Goal: Transaction & Acquisition: Purchase product/service

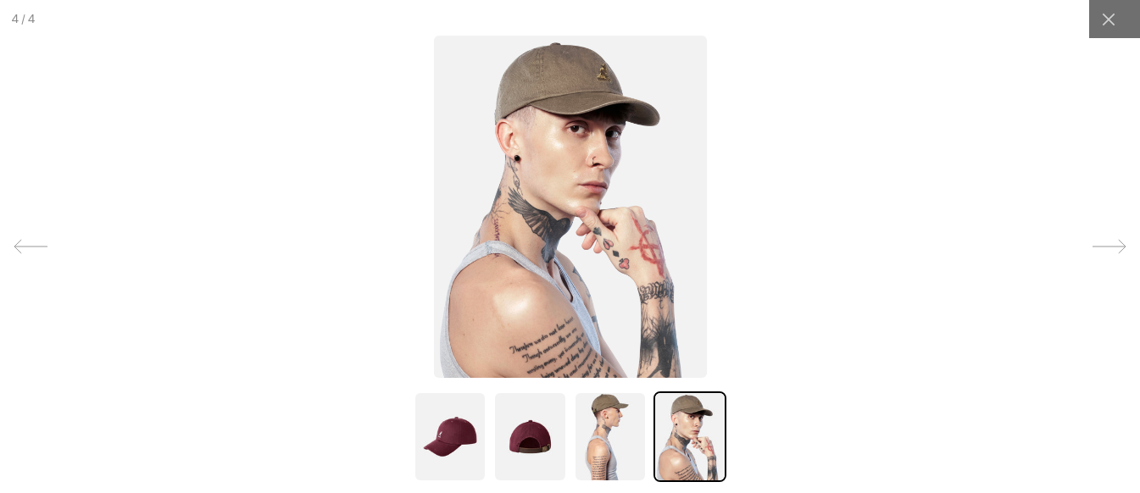
scroll to position [0, 349]
click at [653, 443] on img at bounding box center [689, 437] width 73 height 91
click at [626, 454] on img at bounding box center [610, 437] width 73 height 91
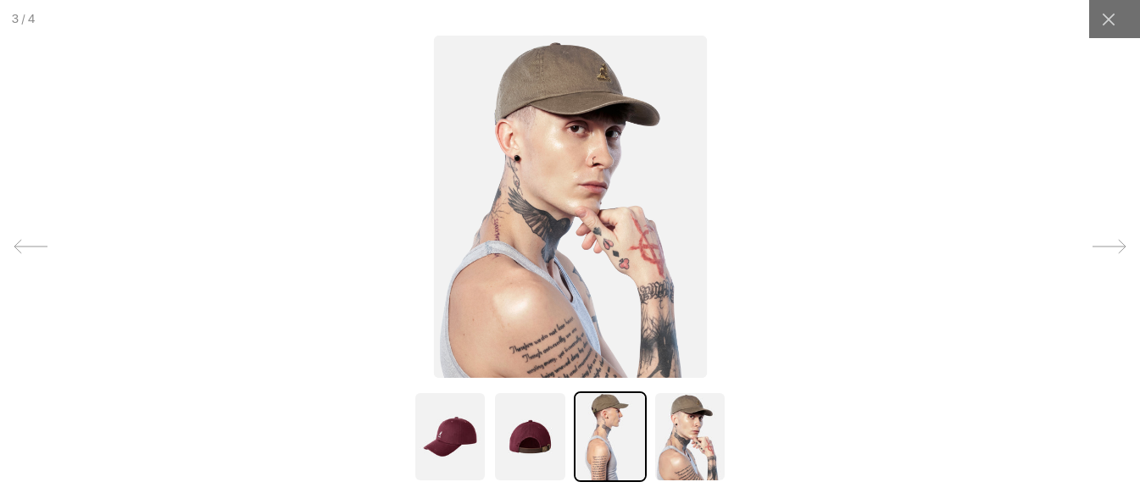
scroll to position [0, 0]
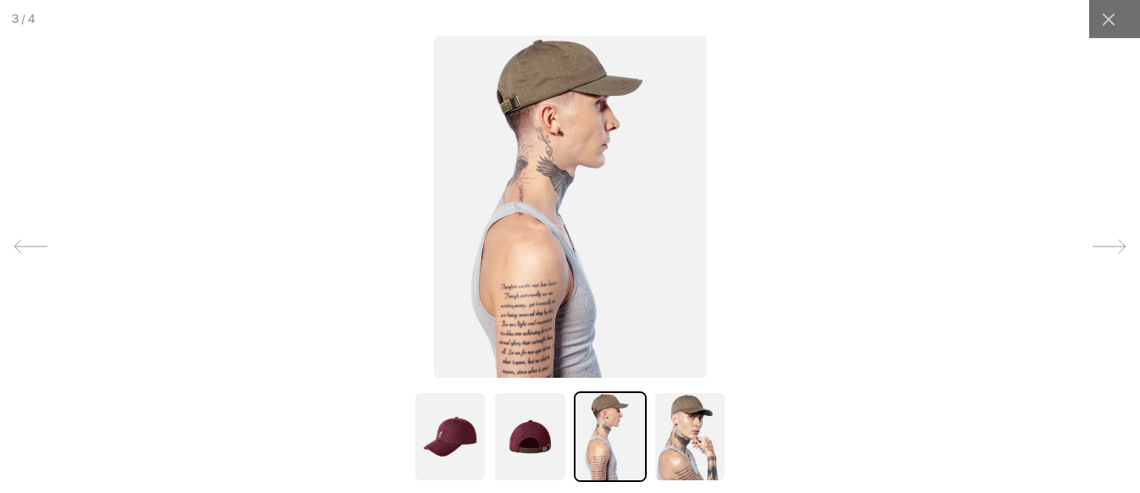
click at [542, 460] on img at bounding box center [529, 437] width 73 height 91
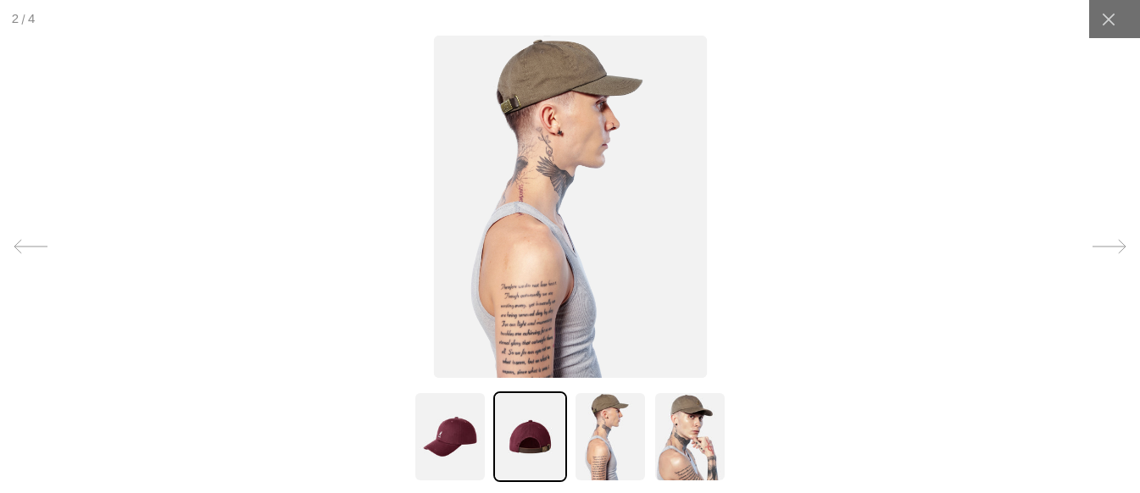
scroll to position [0, 349]
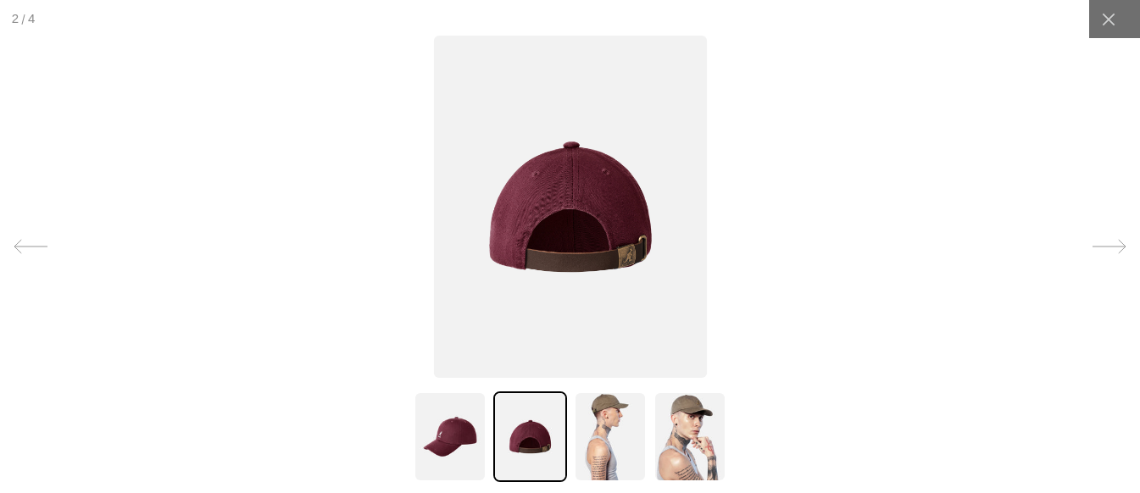
click at [542, 460] on img at bounding box center [529, 437] width 73 height 91
click at [445, 452] on img at bounding box center [450, 437] width 73 height 91
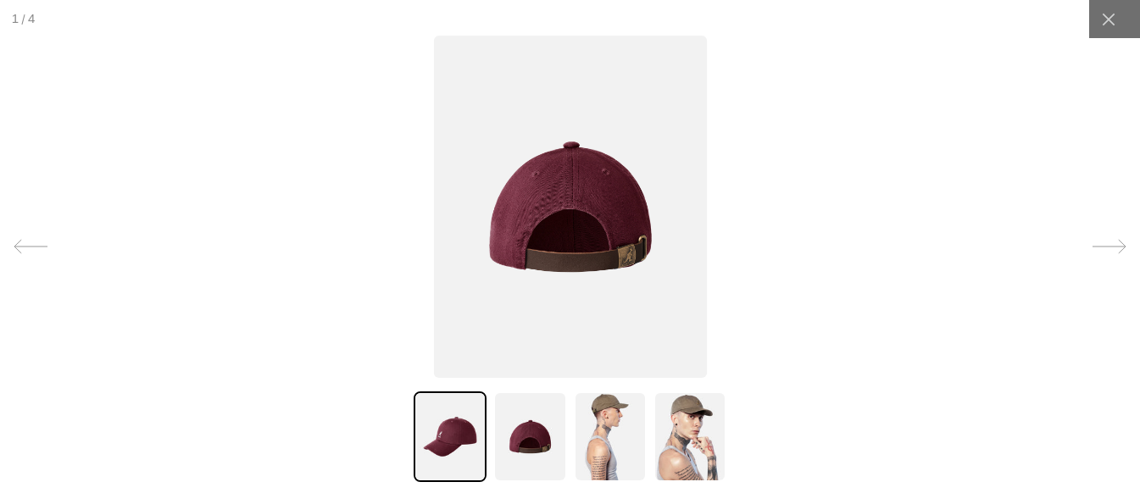
click at [445, 452] on img at bounding box center [450, 437] width 73 height 91
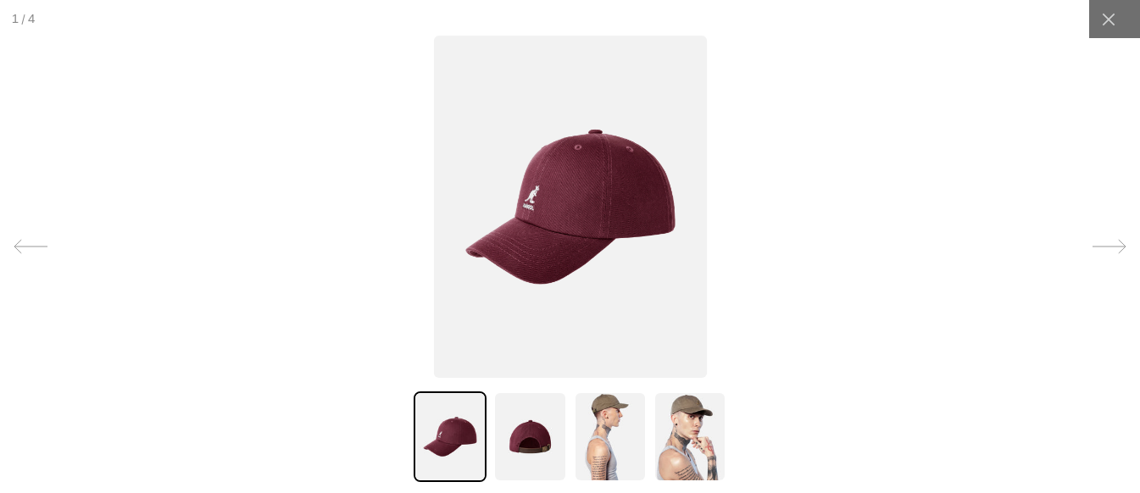
scroll to position [0, 0]
click at [542, 258] on img at bounding box center [569, 207] width 273 height 342
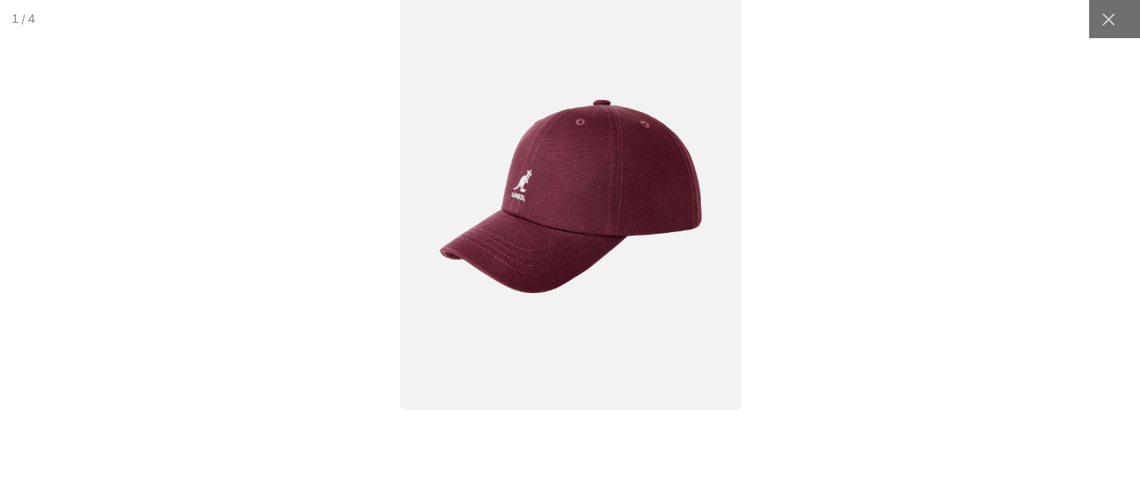
click at [574, 230] on img at bounding box center [570, 197] width 342 height 428
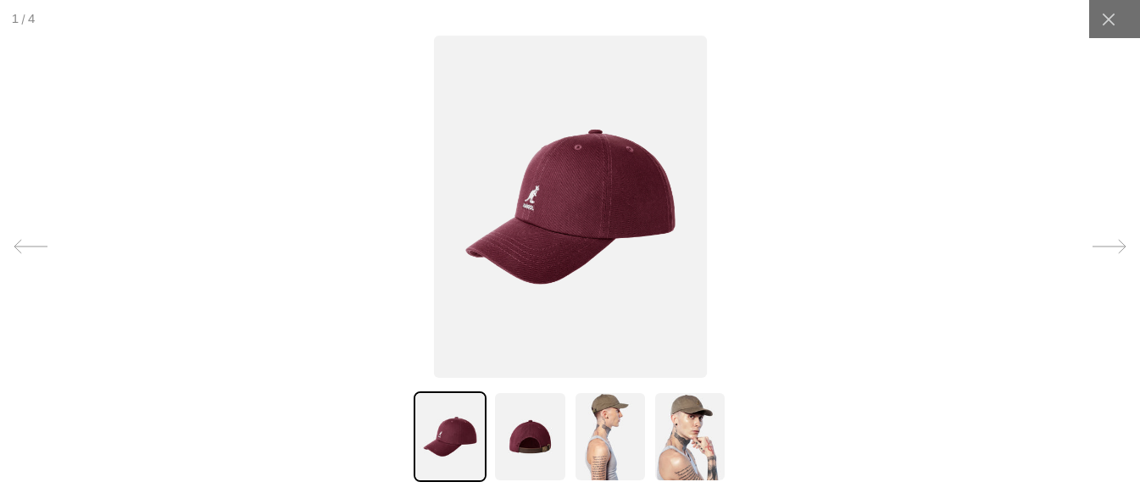
scroll to position [0, 349]
click at [515, 431] on img at bounding box center [529, 437] width 73 height 91
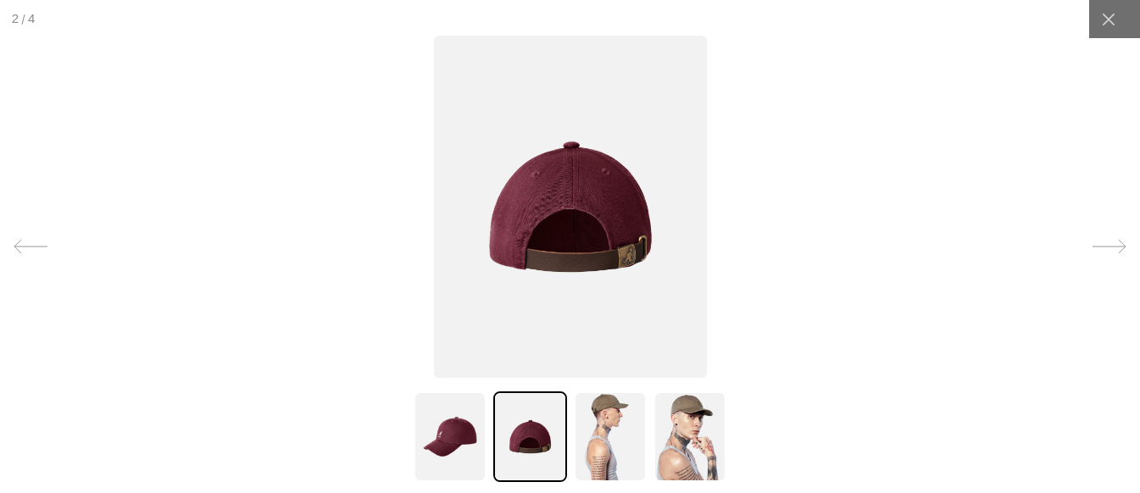
click at [679, 438] on img at bounding box center [689, 437] width 73 height 91
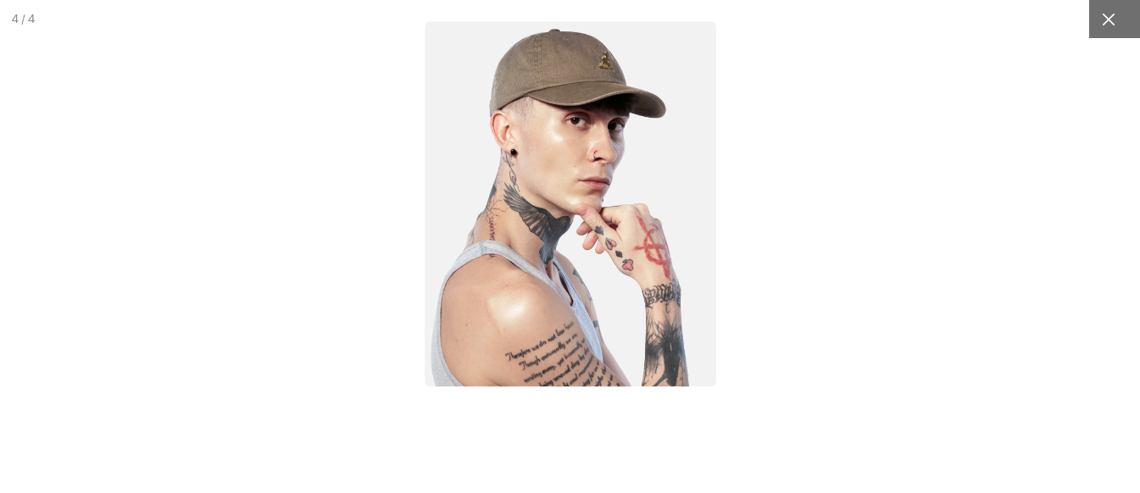
click at [1099, 9] on div at bounding box center [1108, 19] width 38 height 38
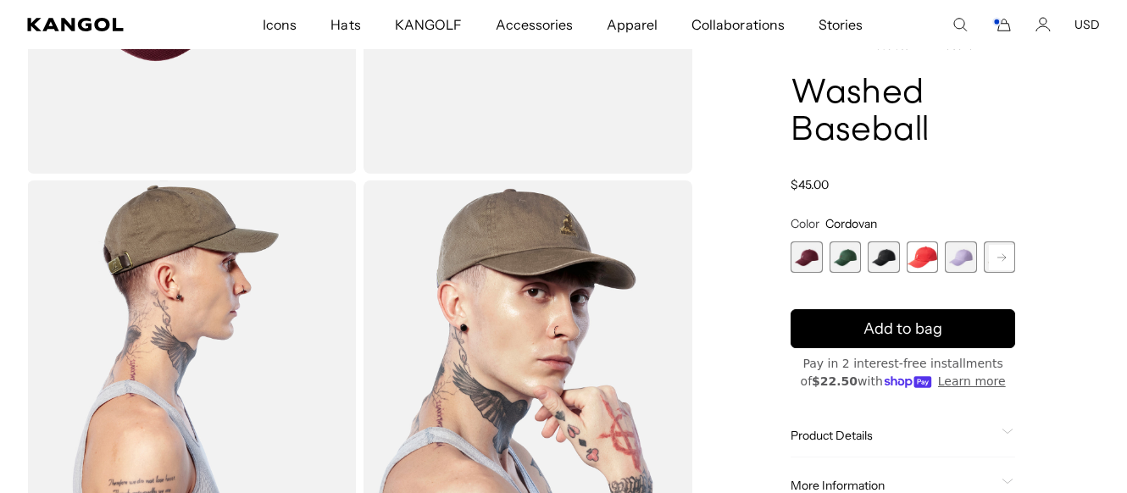
click at [878, 257] on span "3 of 14" at bounding box center [883, 257] width 31 height 31
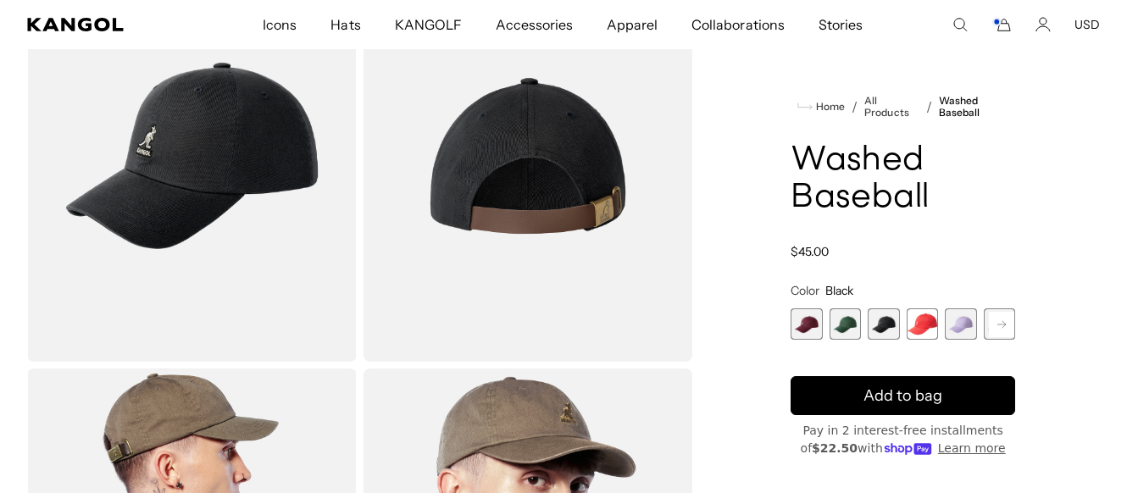
click at [852, 316] on span "2 of 14" at bounding box center [845, 323] width 31 height 31
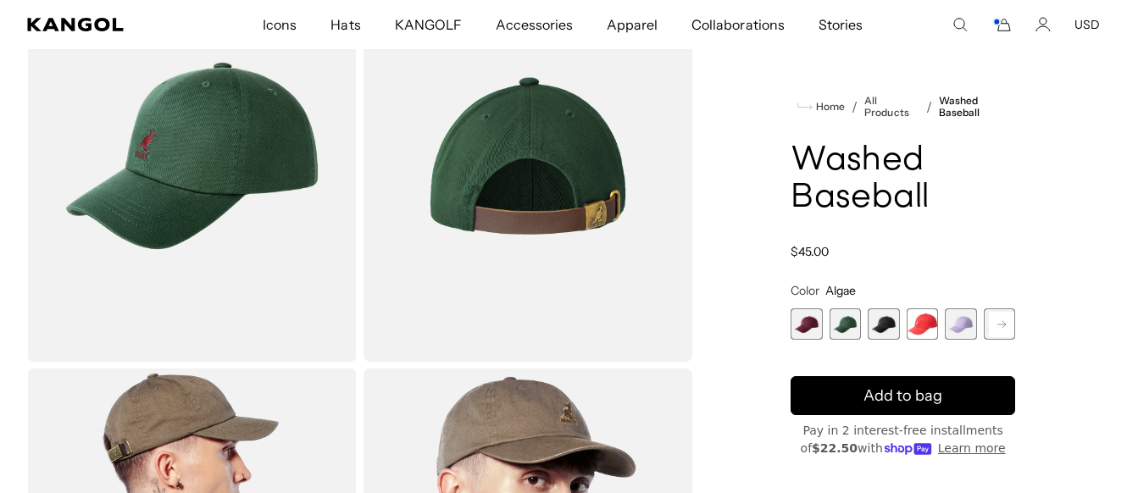
scroll to position [0, 349]
click at [812, 331] on span "1 of 14" at bounding box center [806, 323] width 31 height 31
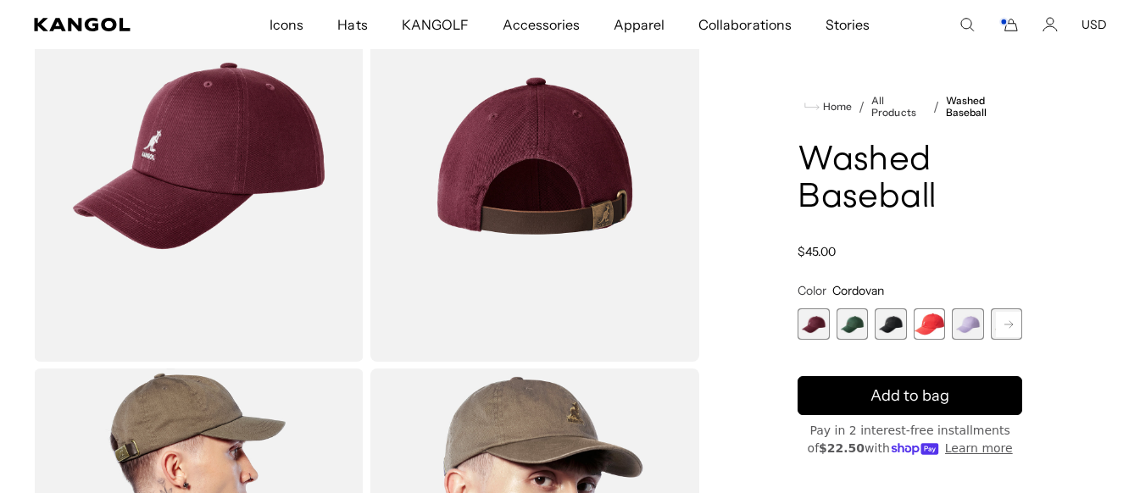
scroll to position [0, 349]
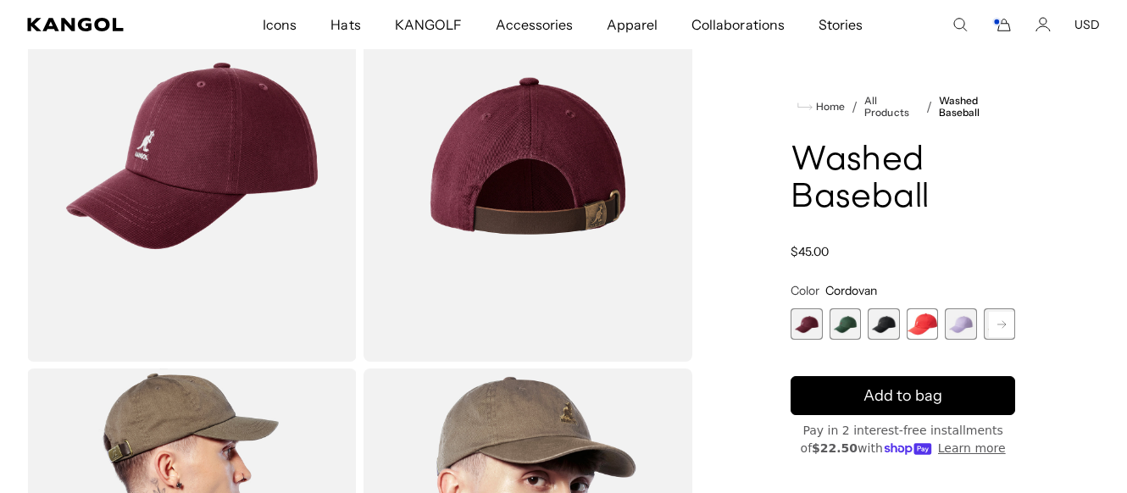
click at [224, 201] on img "Gallery Viewer" at bounding box center [192, 156] width 330 height 412
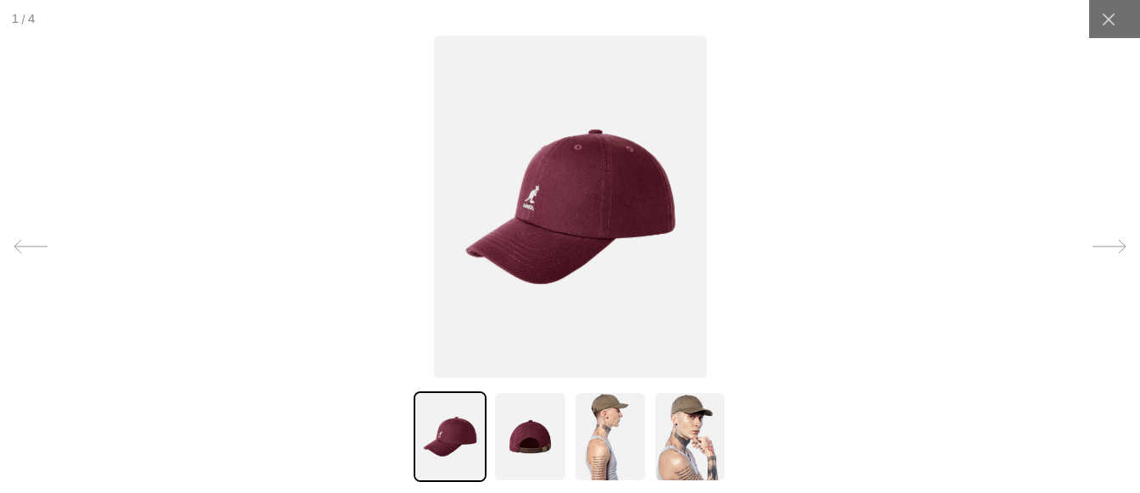
click at [548, 273] on img at bounding box center [569, 207] width 273 height 342
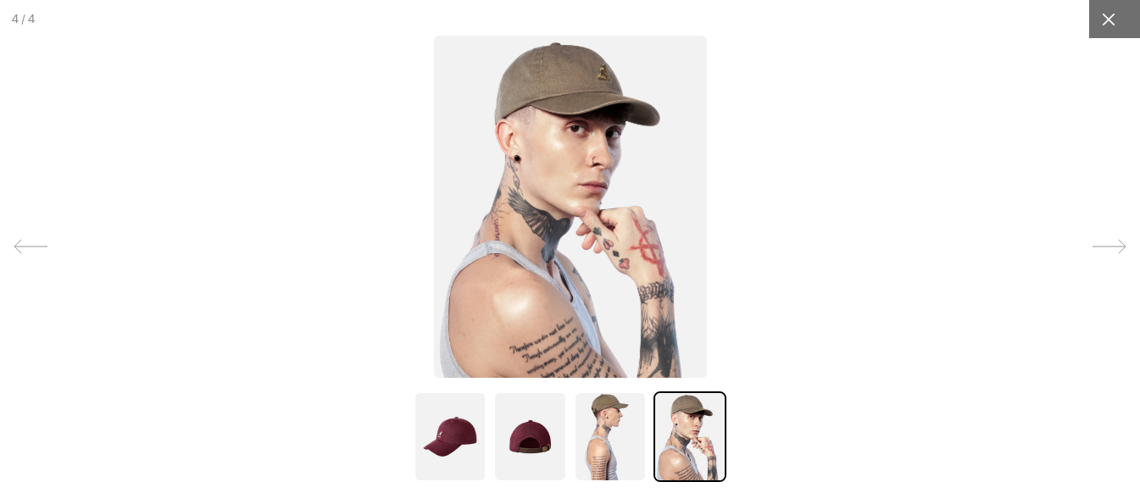
click at [1100, 26] on icon at bounding box center [1108, 19] width 17 height 17
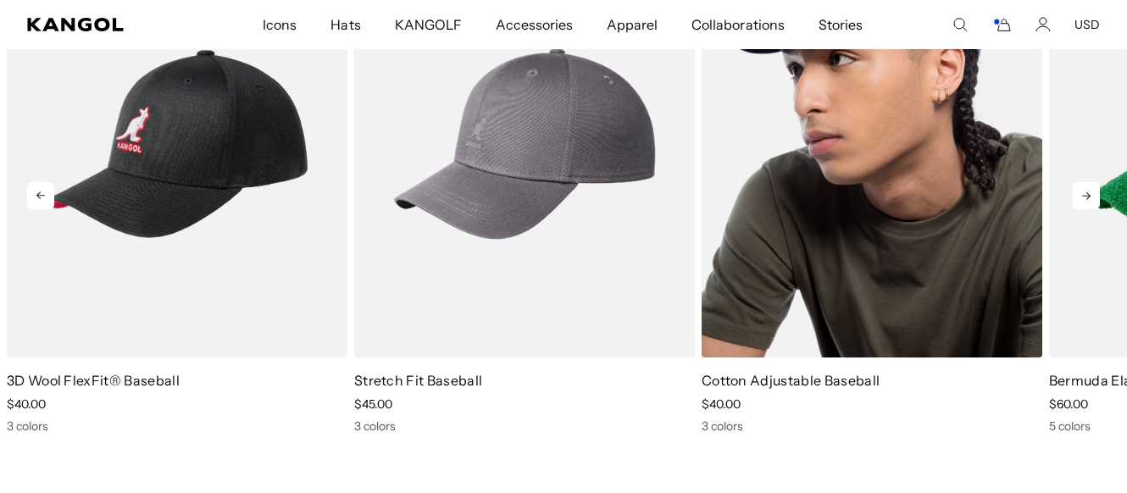
scroll to position [0, 0]
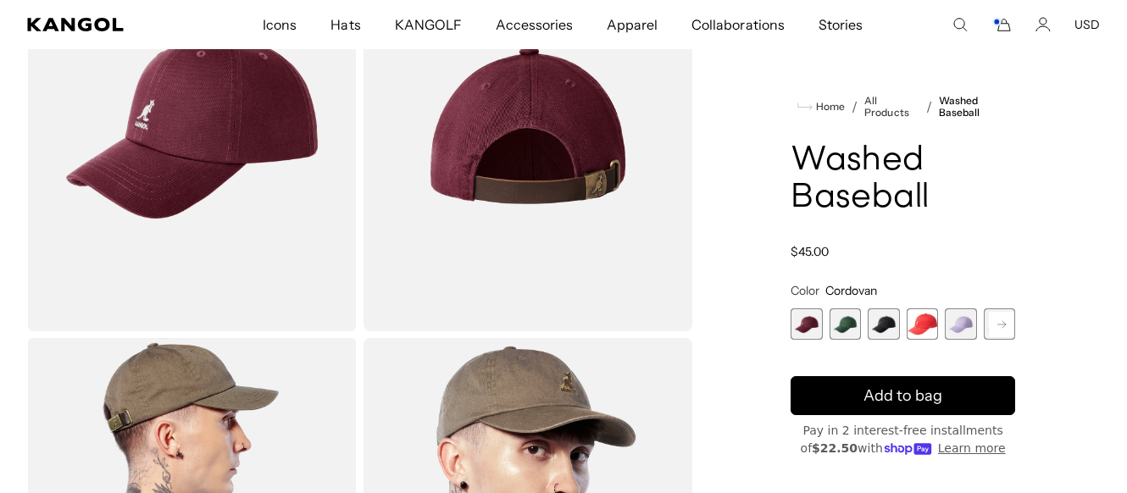
click at [919, 449] on icon "Shop Pay" at bounding box center [923, 449] width 18 height 11
click at [903, 450] on icon "Shop Pay" at bounding box center [899, 449] width 28 height 11
click at [904, 450] on icon "Shop Pay" at bounding box center [908, 449] width 50 height 12
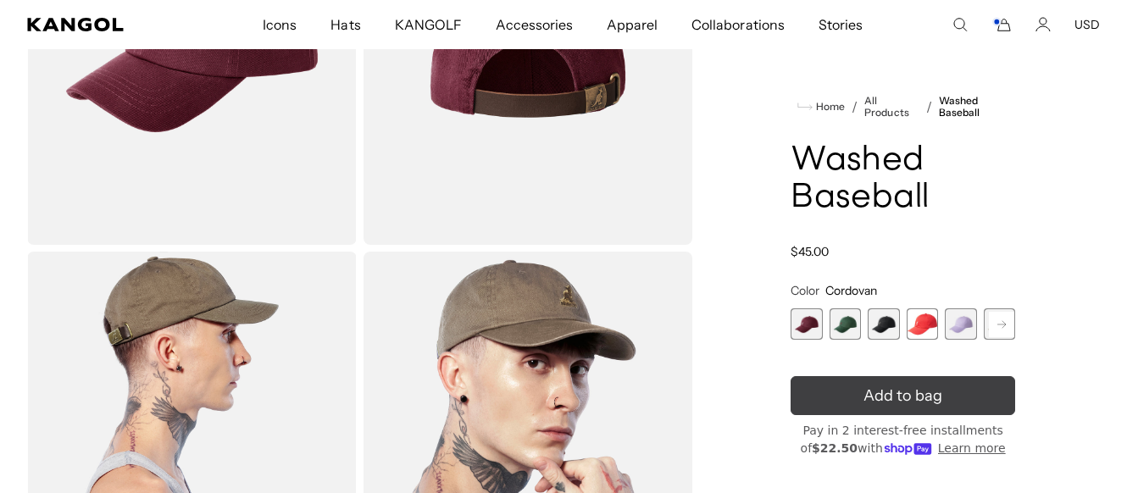
click at [876, 408] on button "Add to bag" at bounding box center [903, 395] width 225 height 39
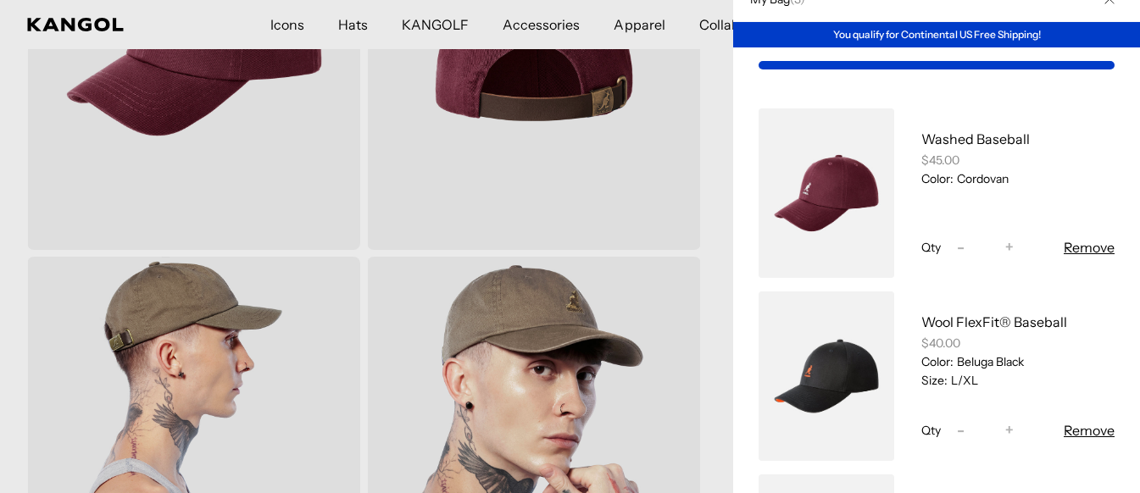
click at [1092, 436] on button "Remove" at bounding box center [1089, 430] width 51 height 20
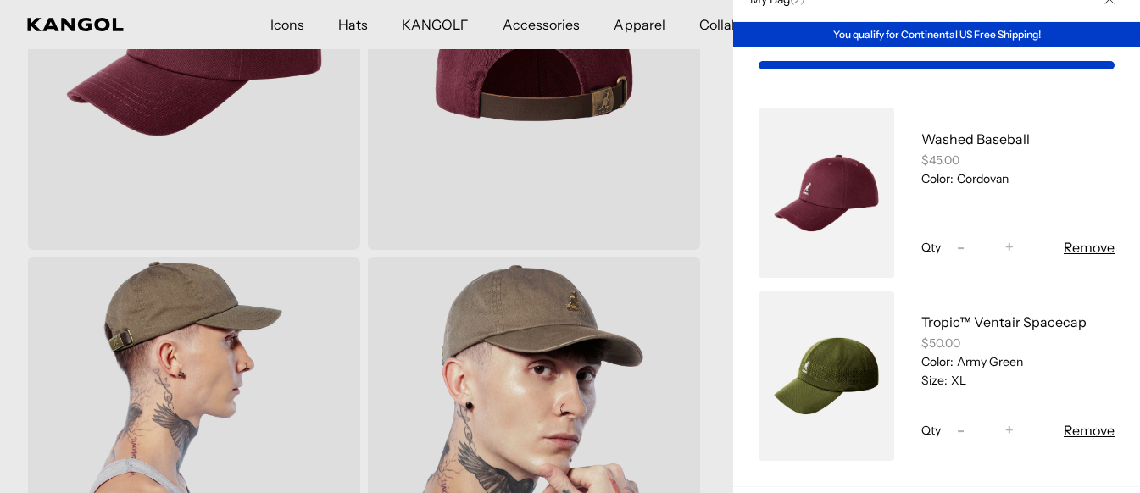
click at [1086, 431] on button "Remove" at bounding box center [1089, 430] width 51 height 20
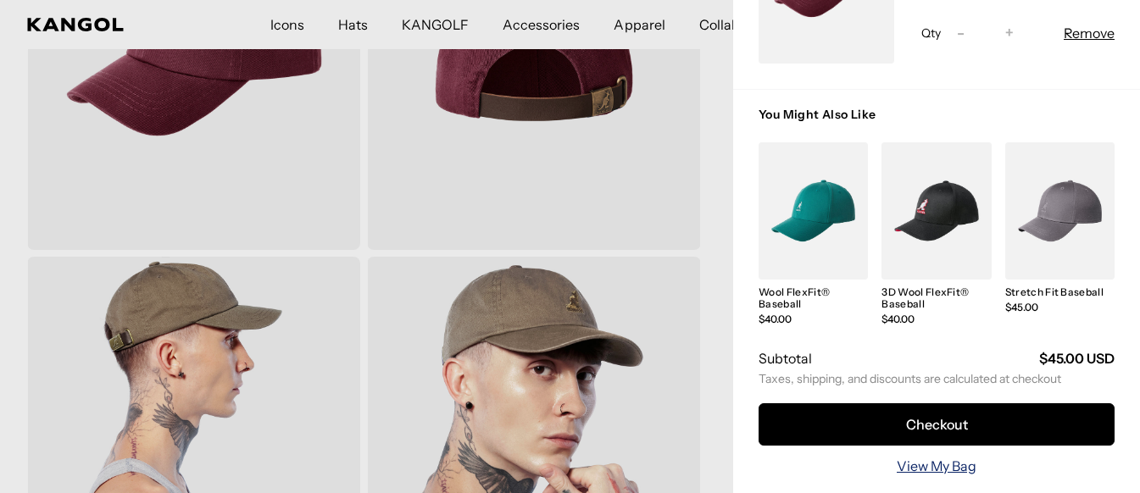
click at [931, 458] on link "View My Bag" at bounding box center [937, 466] width 80 height 20
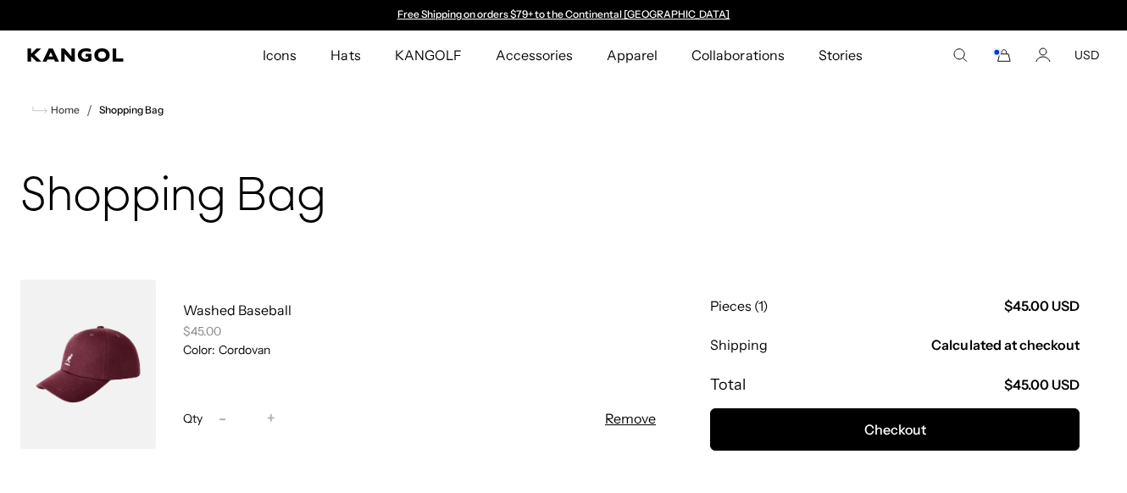
click at [109, 358] on link at bounding box center [88, 364] width 136 height 169
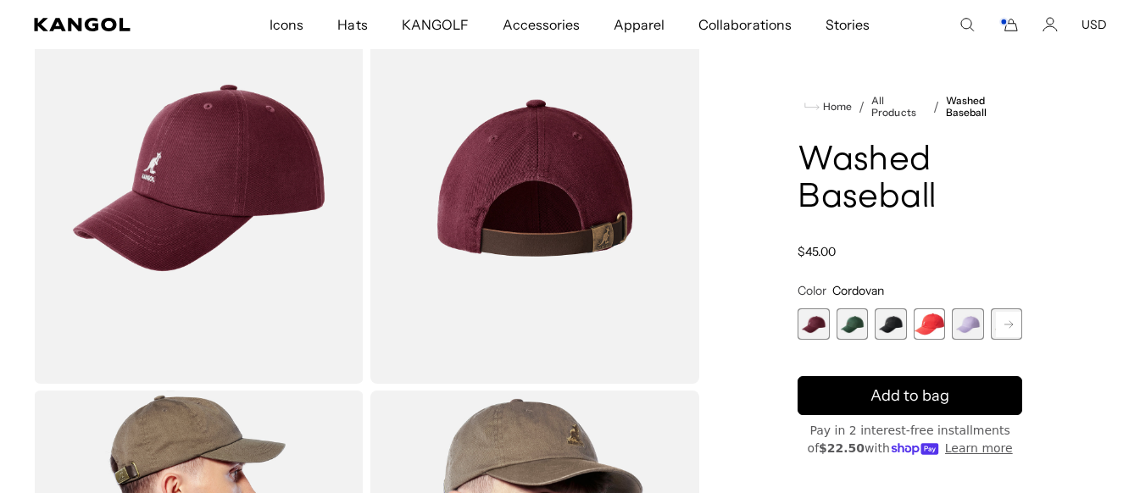
scroll to position [0, 349]
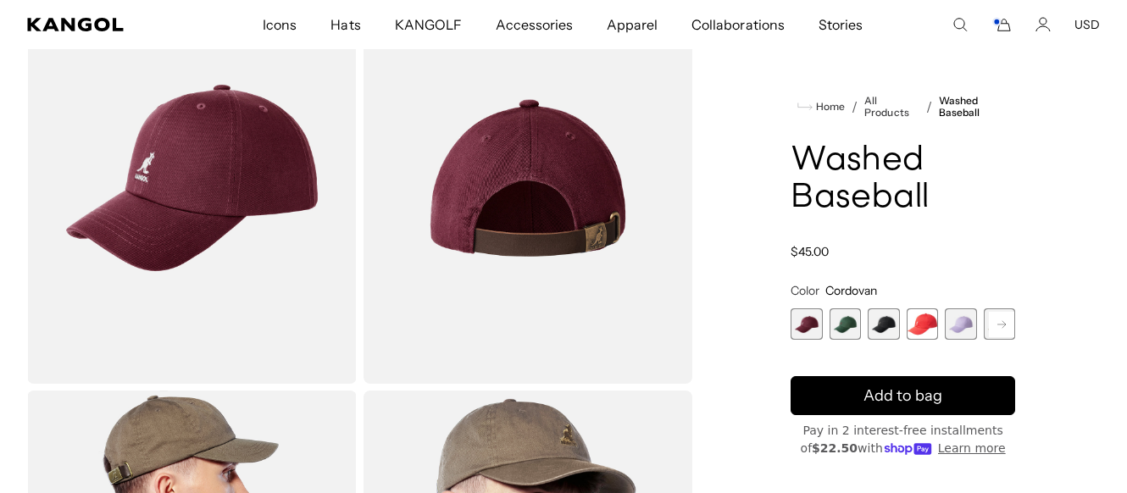
click at [273, 194] on img "Gallery Viewer" at bounding box center [192, 178] width 330 height 412
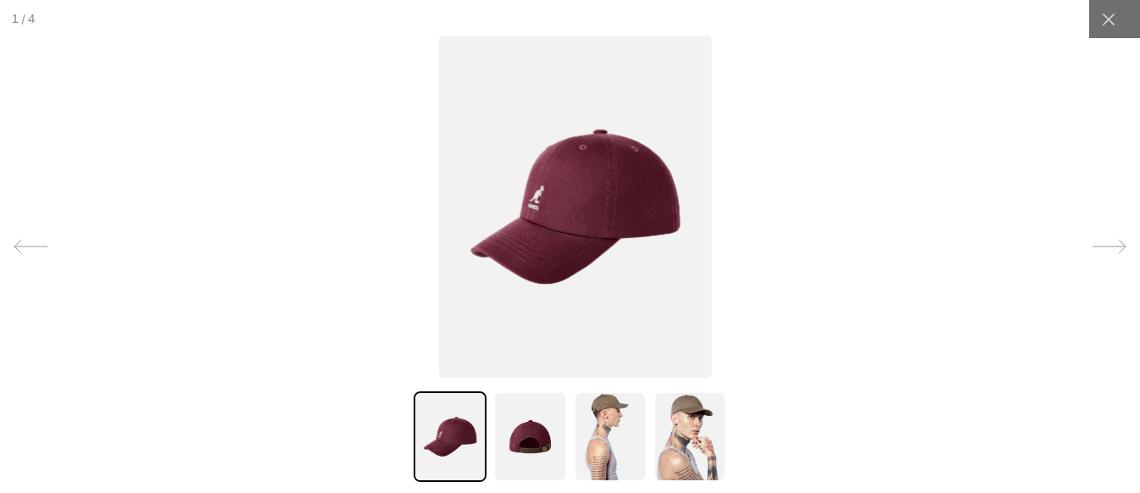
click at [576, 199] on img at bounding box center [574, 207] width 273 height 342
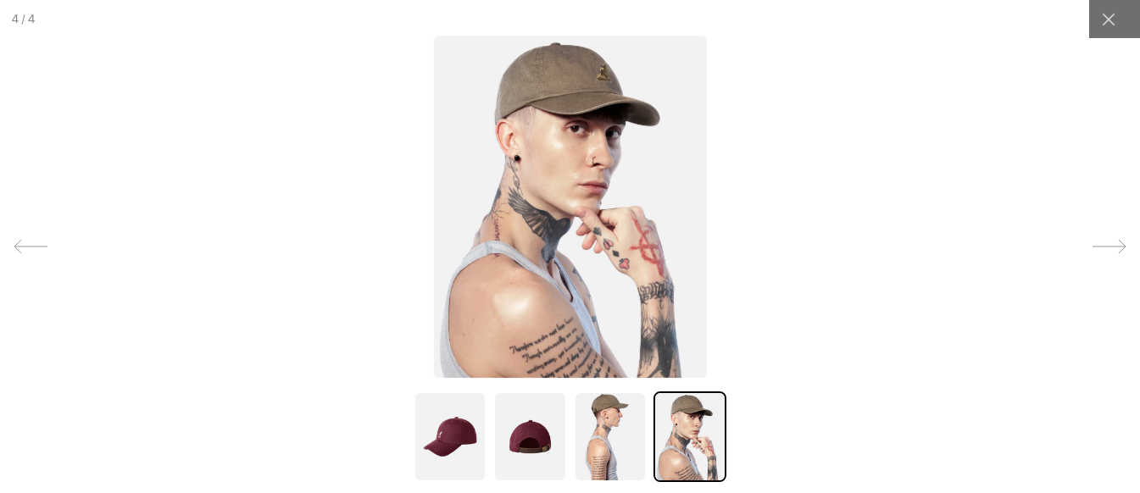
click at [592, 208] on img at bounding box center [569, 207] width 273 height 342
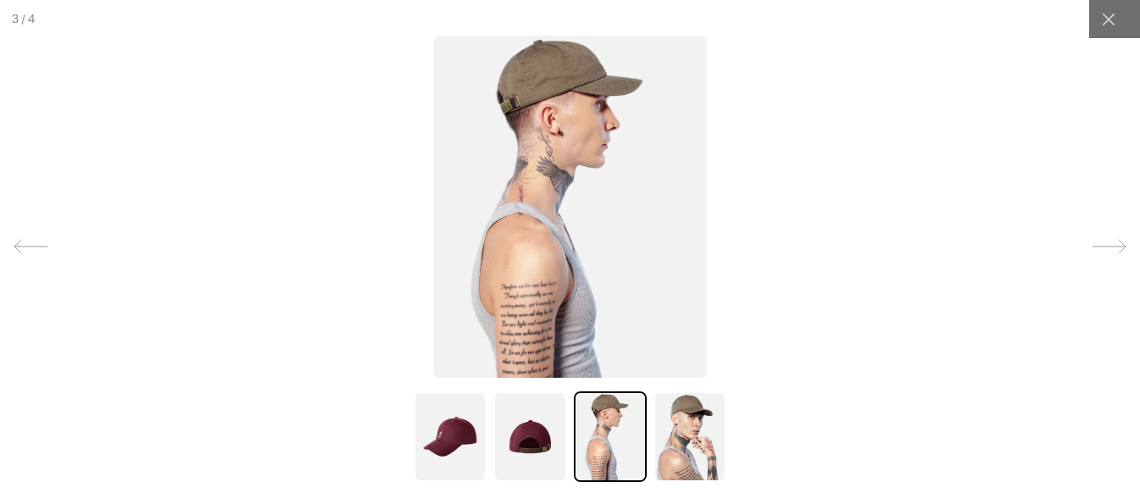
scroll to position [0, 0]
click at [585, 211] on img at bounding box center [569, 207] width 273 height 342
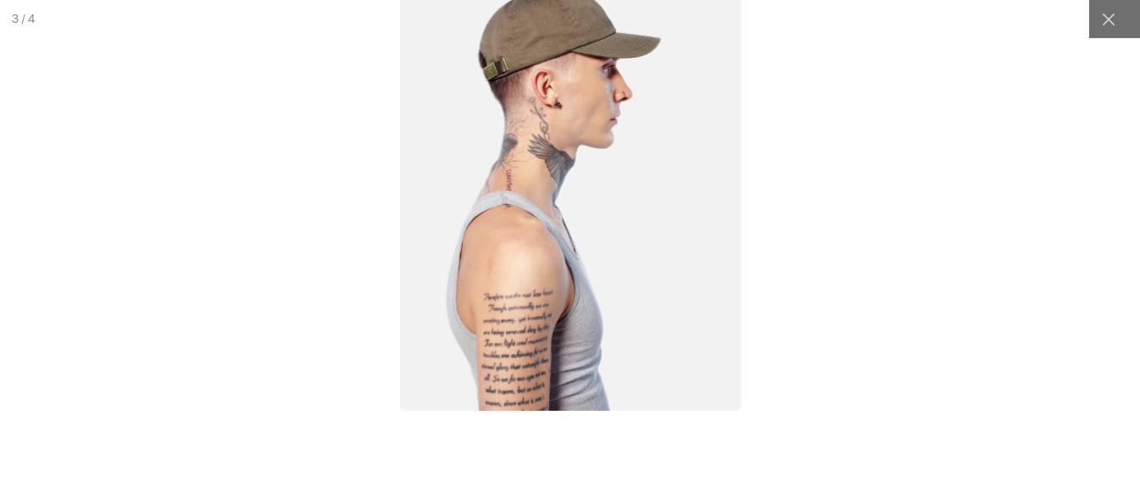
click at [585, 211] on img at bounding box center [570, 197] width 342 height 428
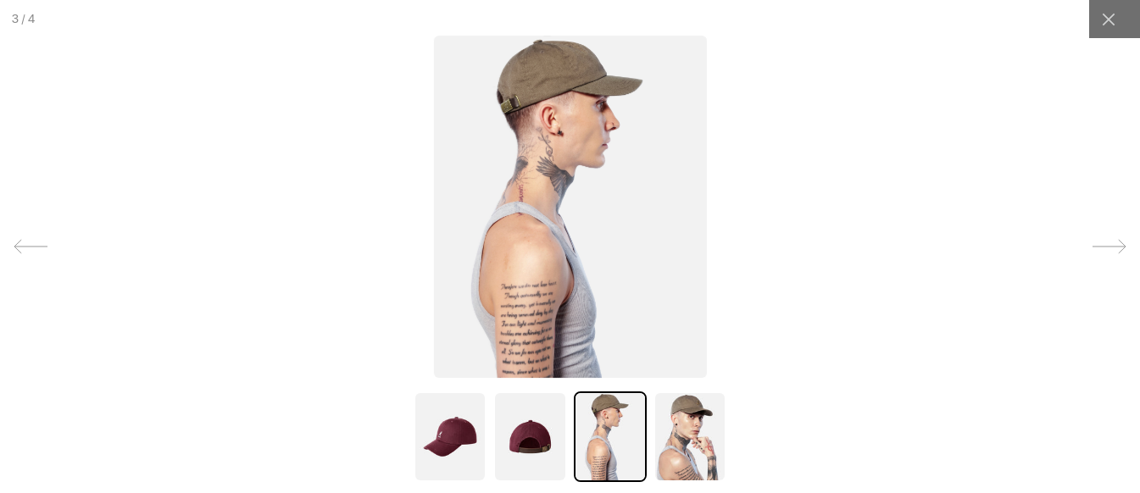
scroll to position [0, 349]
